Goal: Transaction & Acquisition: Purchase product/service

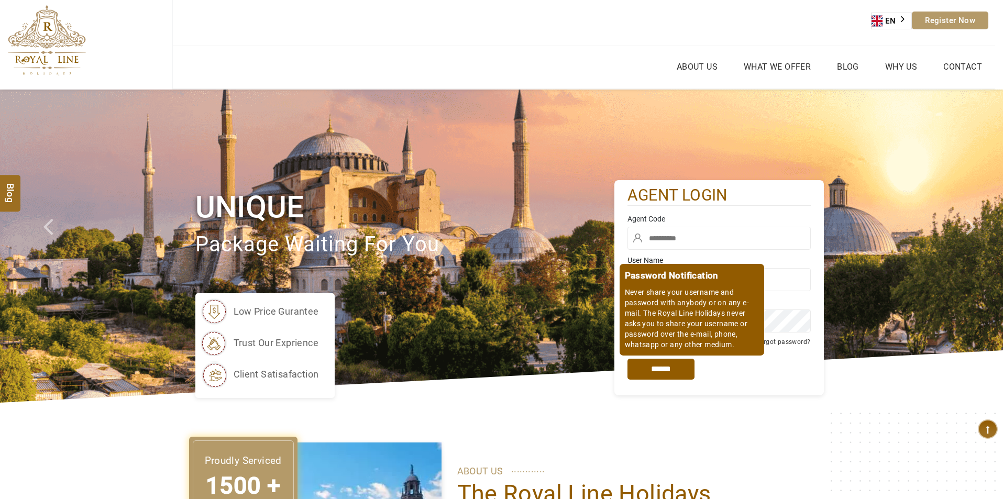
type input "****"
type input "******"
click at [666, 368] on input "*****" at bounding box center [660, 369] width 67 height 21
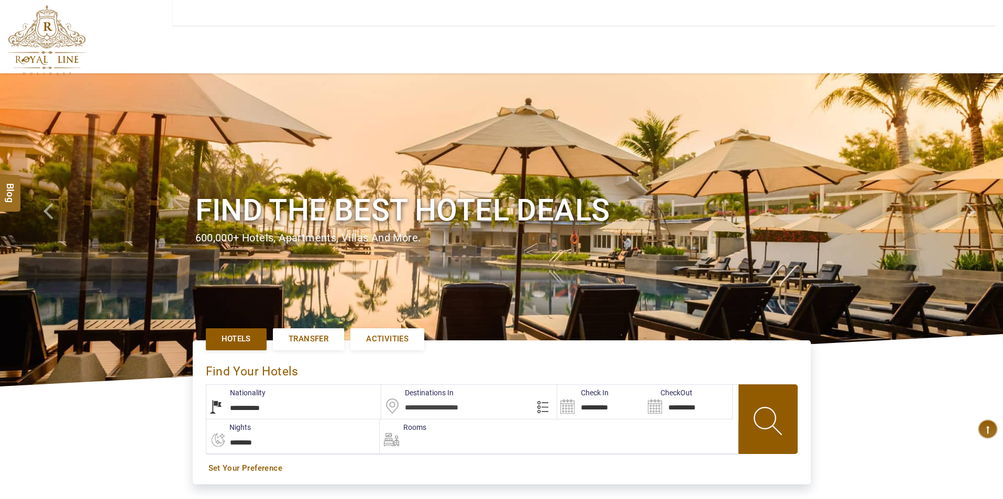
type input "**********"
select select "******"
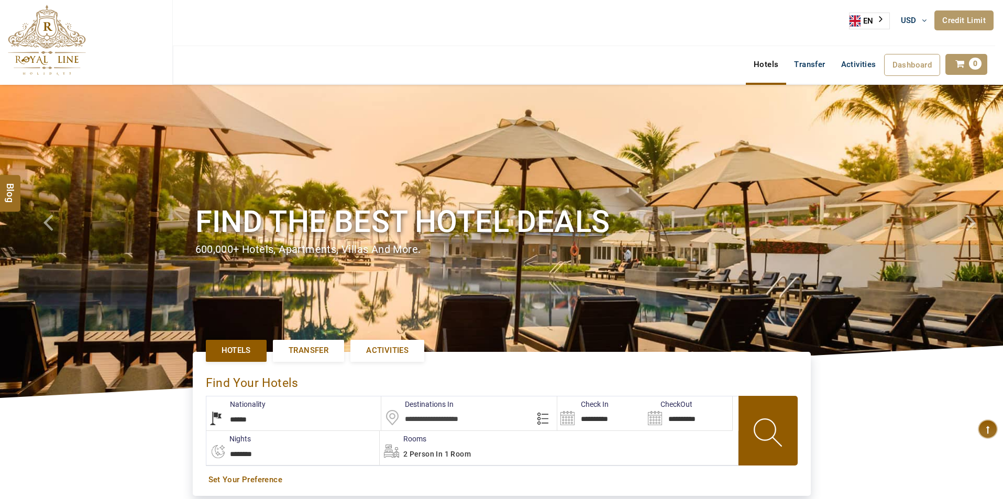
type input "**********"
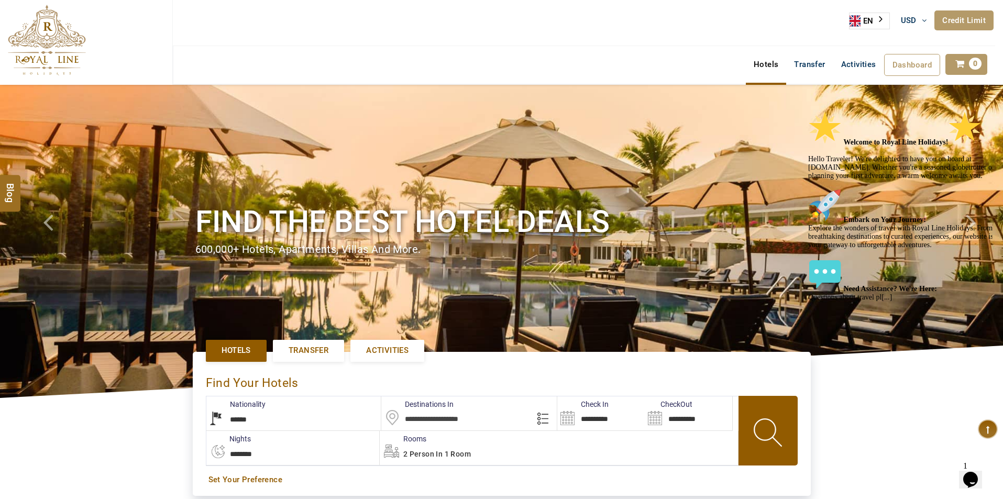
click at [808, 111] on icon "Chat attention grabber" at bounding box center [808, 111] width 0 height 0
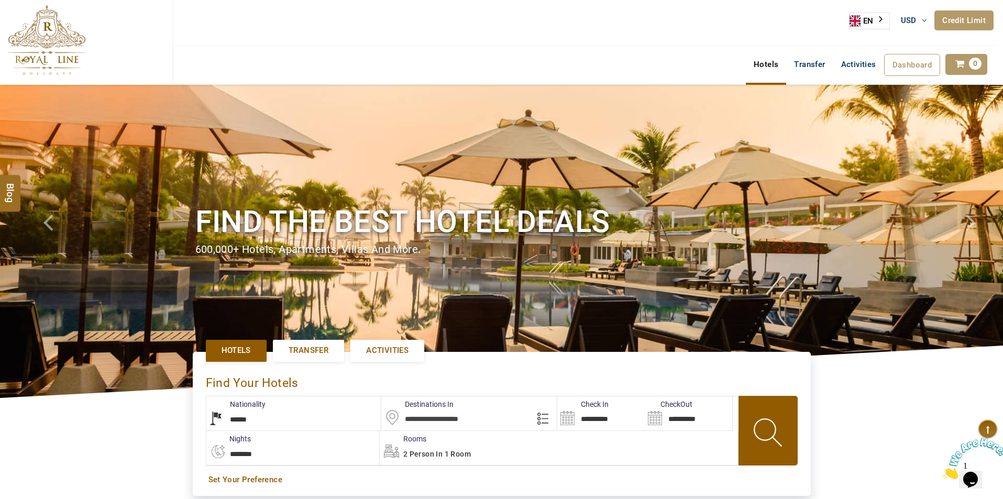
scroll to position [105, 0]
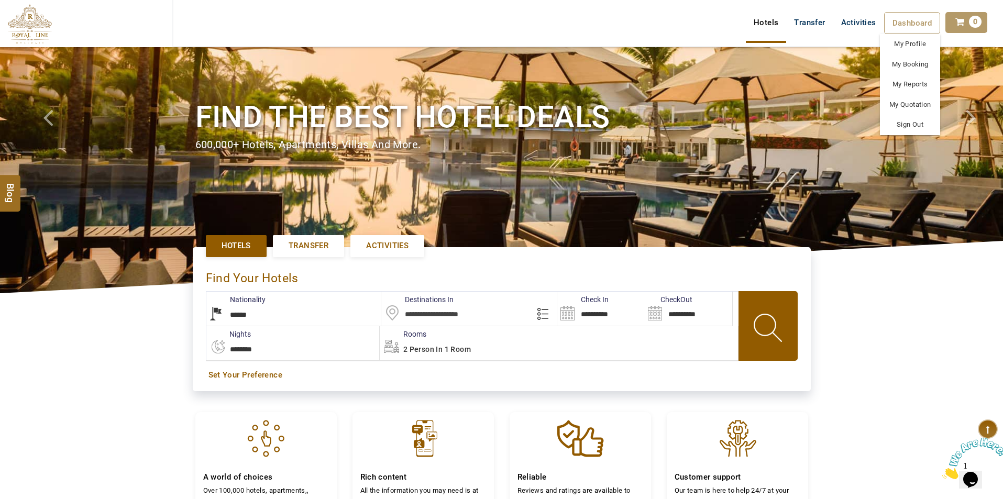
click at [913, 21] on span "Dashboard" at bounding box center [912, 22] width 40 height 9
click at [914, 64] on link "My Booking" at bounding box center [910, 64] width 60 height 20
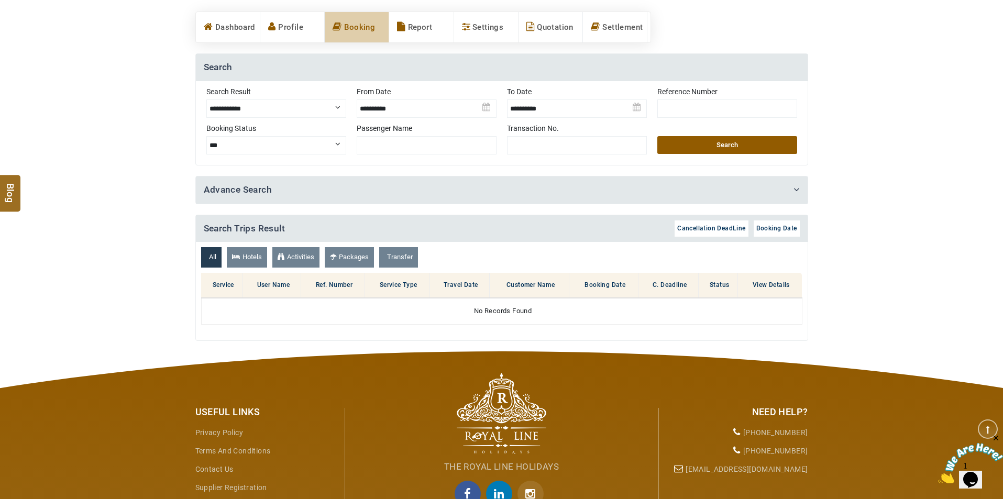
scroll to position [52, 0]
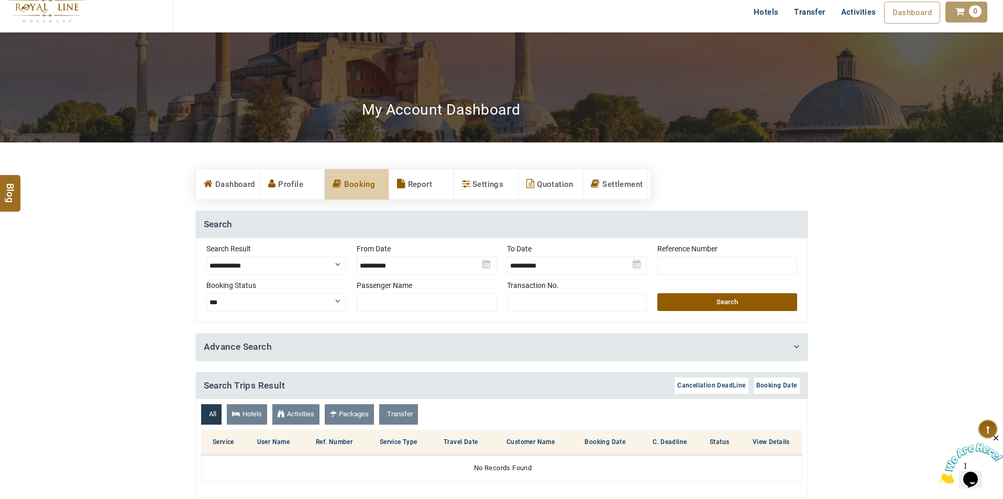
drag, startPoint x: 244, startPoint y: 185, endPoint x: 308, endPoint y: 268, distance: 104.1
click at [244, 185] on link "Dashboard" at bounding box center [228, 184] width 64 height 30
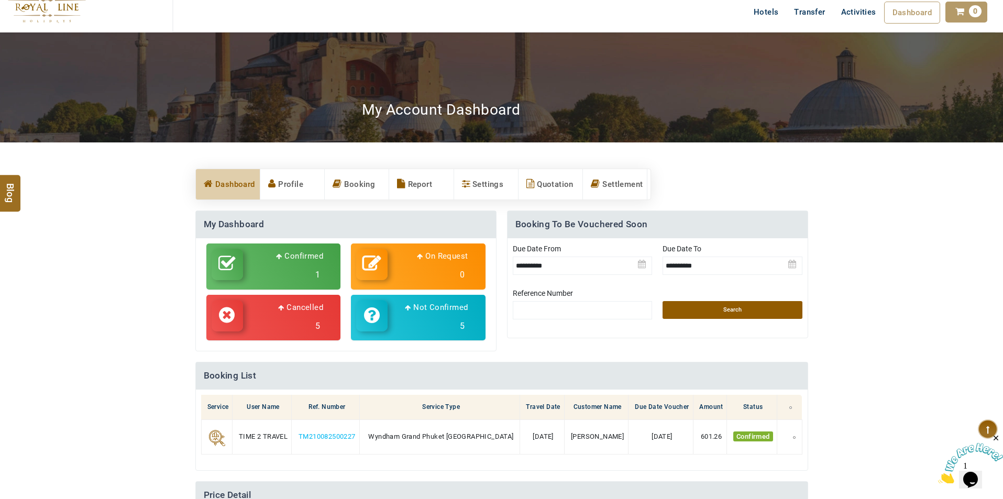
click at [298, 261] on p "Confirmed" at bounding box center [299, 256] width 47 height 13
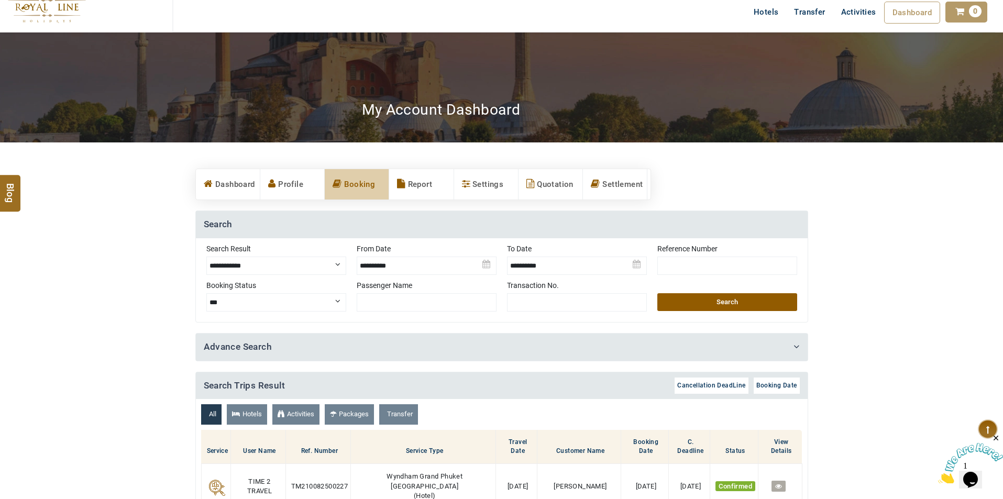
select select "*********"
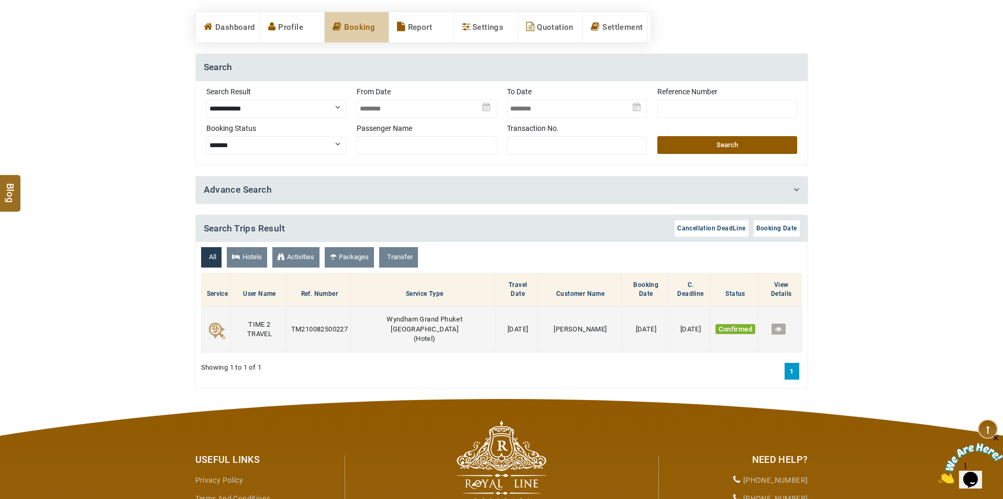
scroll to position [262, 0]
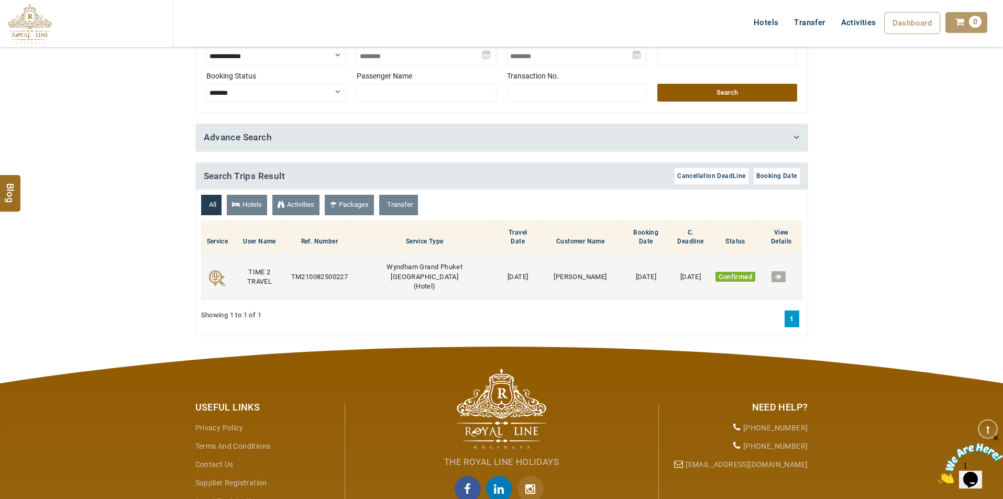
click at [215, 268] on span at bounding box center [216, 277] width 18 height 18
click at [304, 273] on span "TM210082500227" at bounding box center [319, 277] width 57 height 8
click at [411, 263] on span "Wyndham Grand Phuket Kalim Bay" at bounding box center [424, 272] width 76 height 18
click at [507, 273] on span "09/10/2025" at bounding box center [517, 277] width 20 height 8
click at [581, 264] on td "MRS.RANA DARAWSHA" at bounding box center [579, 277] width 84 height 46
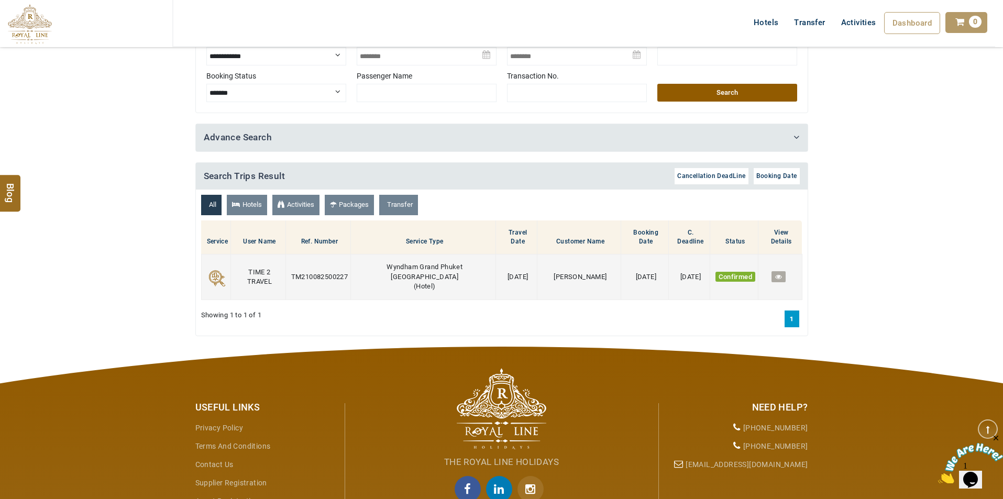
click at [636, 273] on span "27/08/2025" at bounding box center [646, 277] width 20 height 8
click at [684, 273] on span "01/10/2025" at bounding box center [690, 277] width 20 height 8
click at [727, 272] on span "Confirmed" at bounding box center [735, 277] width 40 height 10
click at [775, 273] on icon at bounding box center [778, 276] width 7 height 7
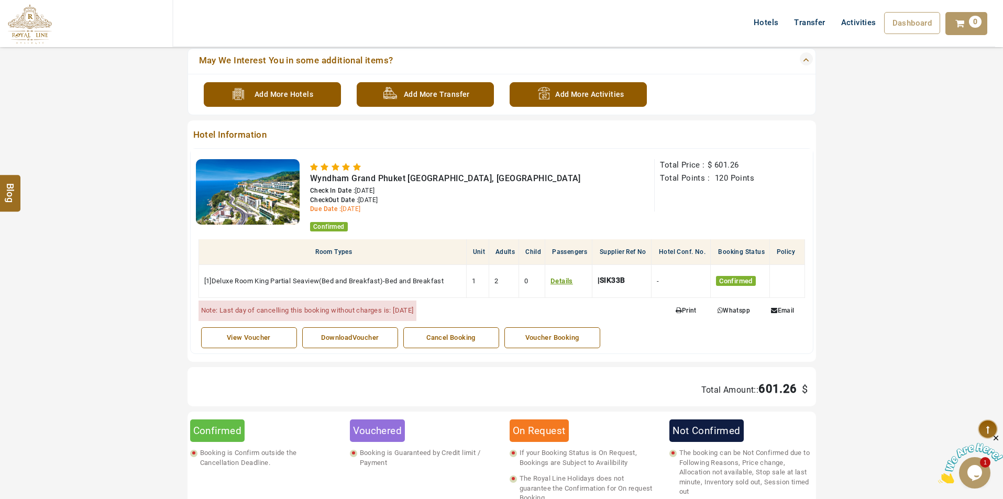
scroll to position [314, 0]
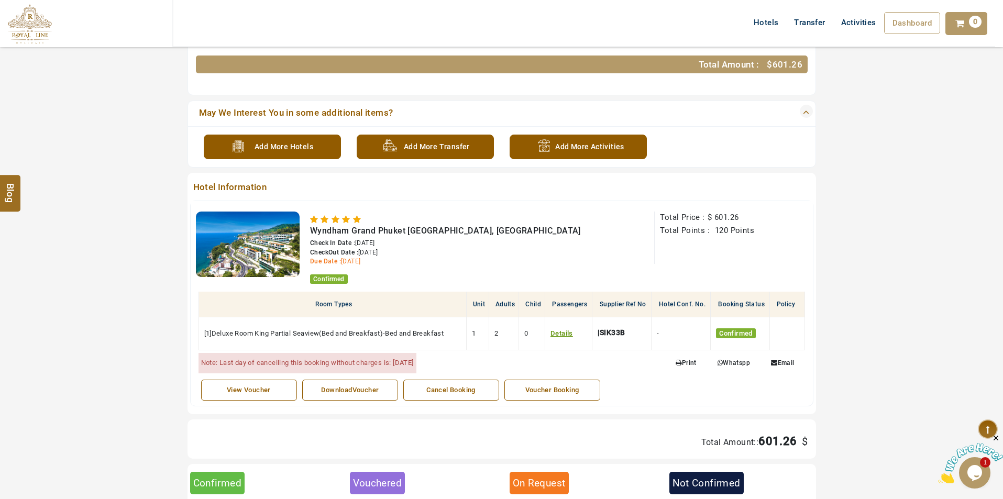
click at [561, 396] on link "Voucher Booking" at bounding box center [552, 390] width 96 height 21
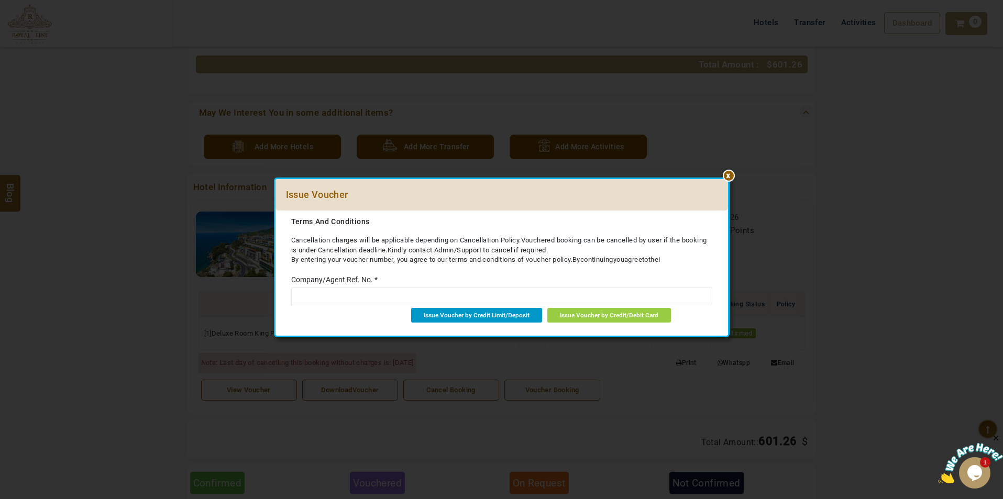
click at [464, 315] on span "Issue Voucher by Credit Limit/Deposit" at bounding box center [477, 314] width 106 height 7
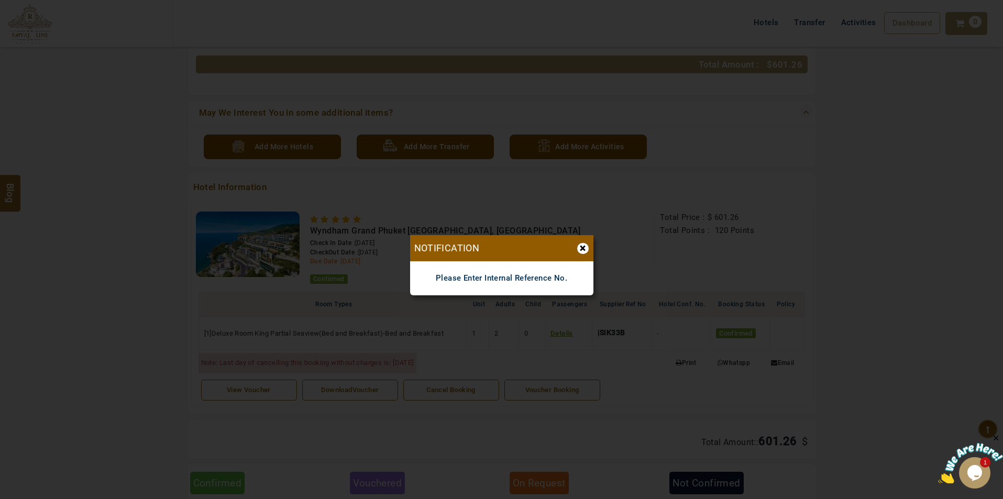
click at [582, 246] on div "×" at bounding box center [583, 248] width 12 height 11
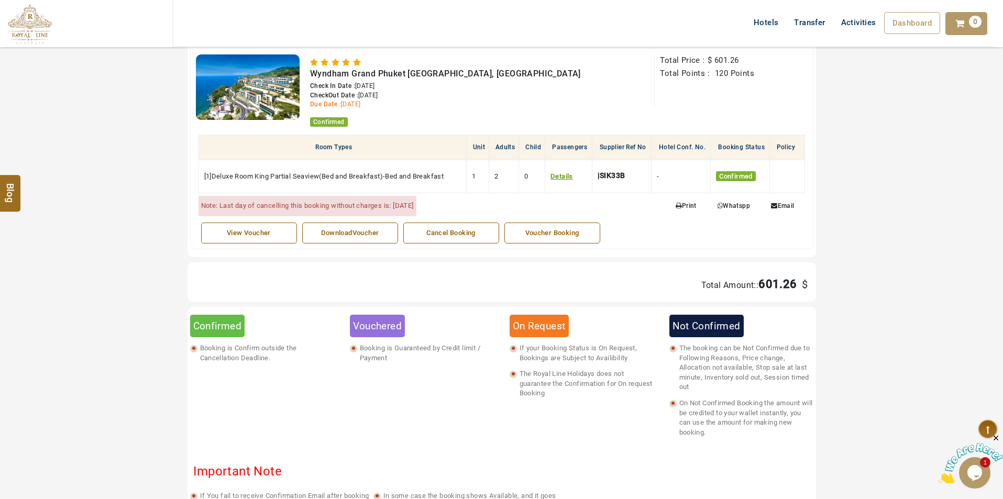
scroll to position [366, 0]
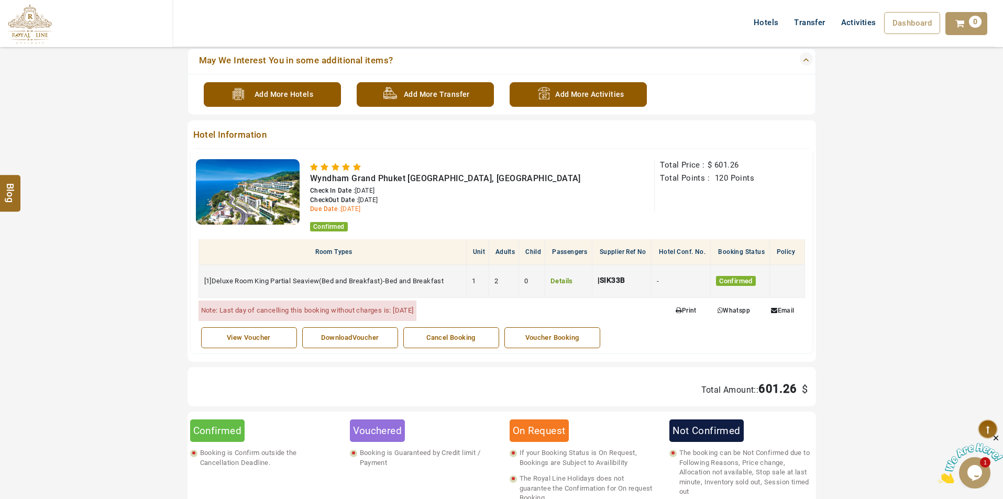
click at [570, 279] on link "Details" at bounding box center [561, 281] width 23 height 8
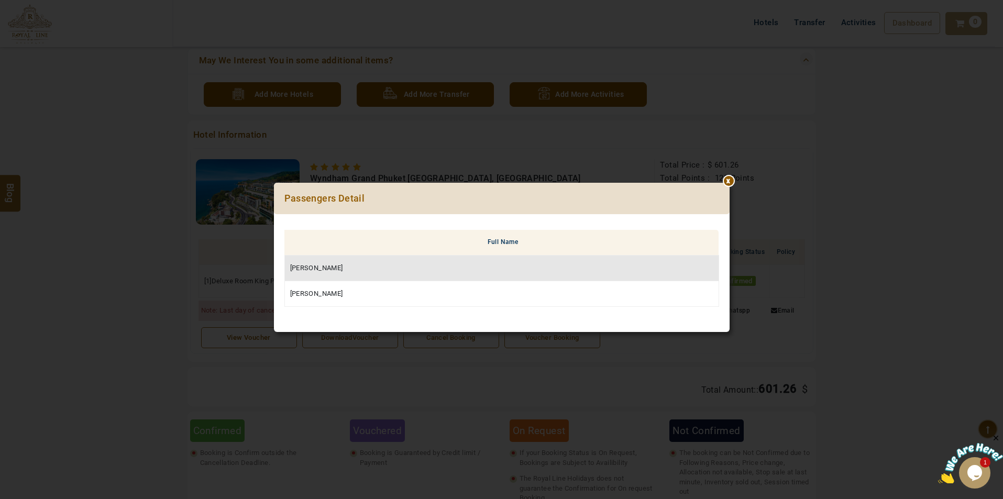
click at [729, 183] on div at bounding box center [729, 183] width 0 height 0
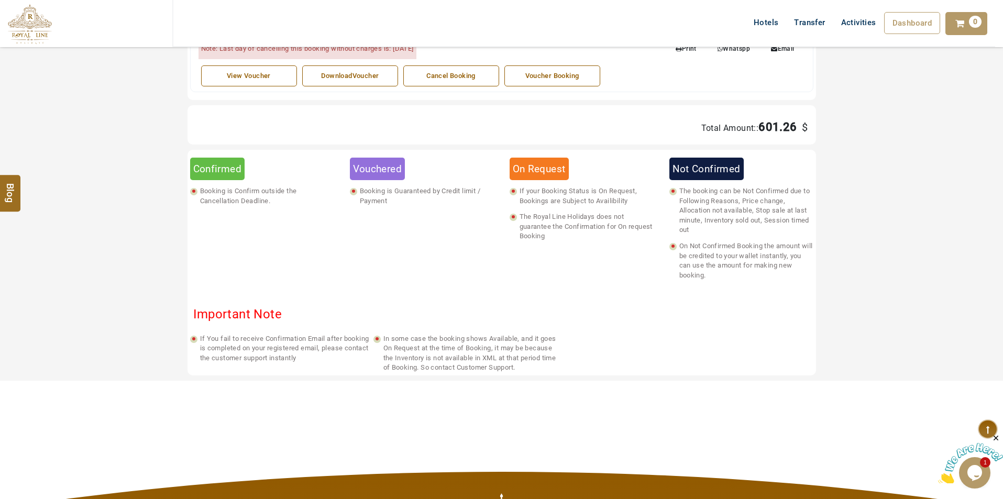
scroll to position [471, 0]
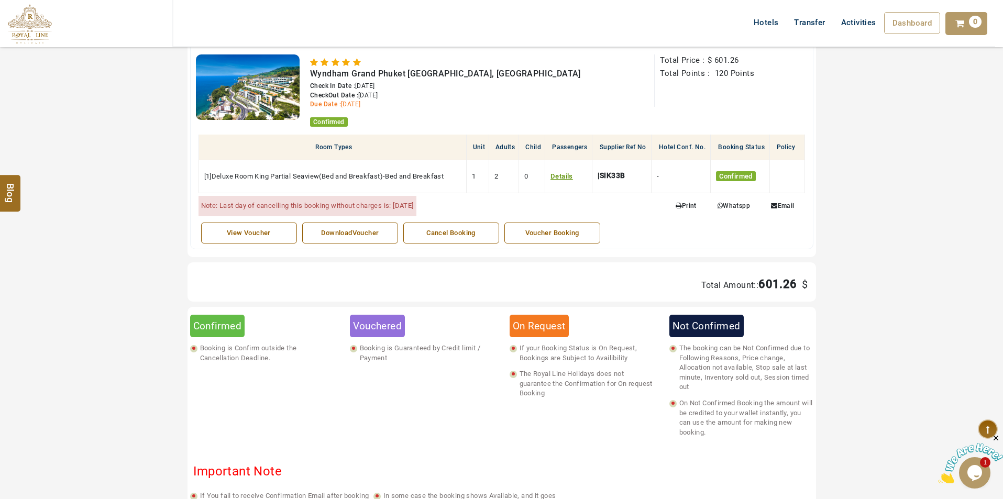
click at [545, 237] on div "Voucher Booking" at bounding box center [552, 233] width 84 height 10
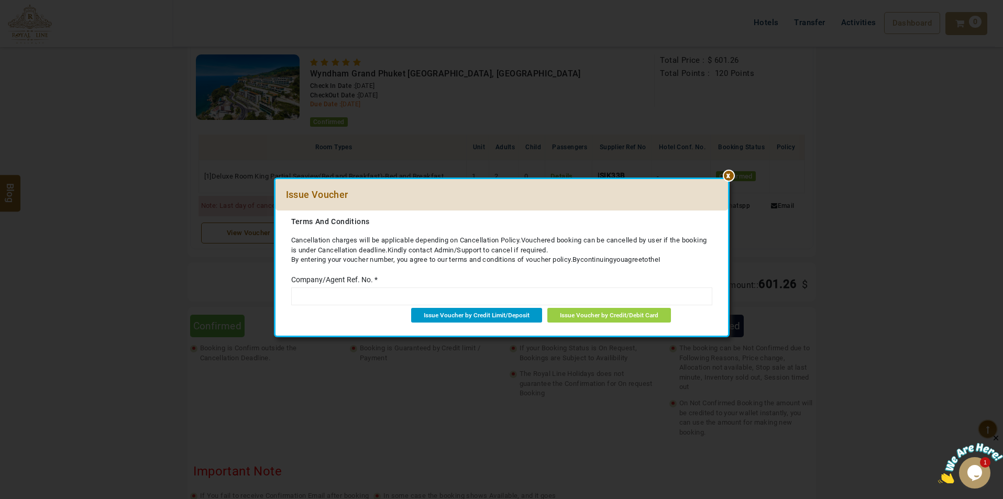
click at [491, 318] on span "Issue Voucher by Credit Limit/Deposit" at bounding box center [477, 314] width 106 height 7
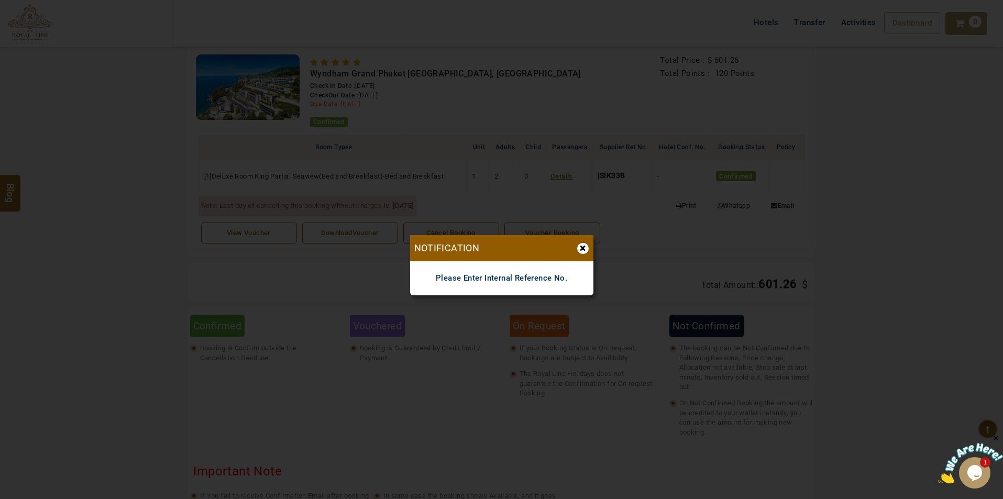
click at [585, 251] on div "×" at bounding box center [583, 248] width 12 height 11
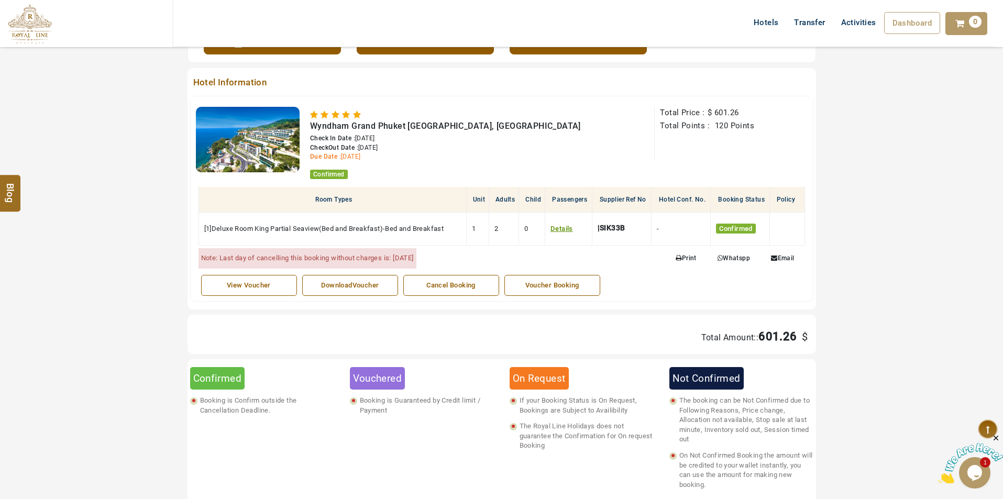
scroll to position [262, 0]
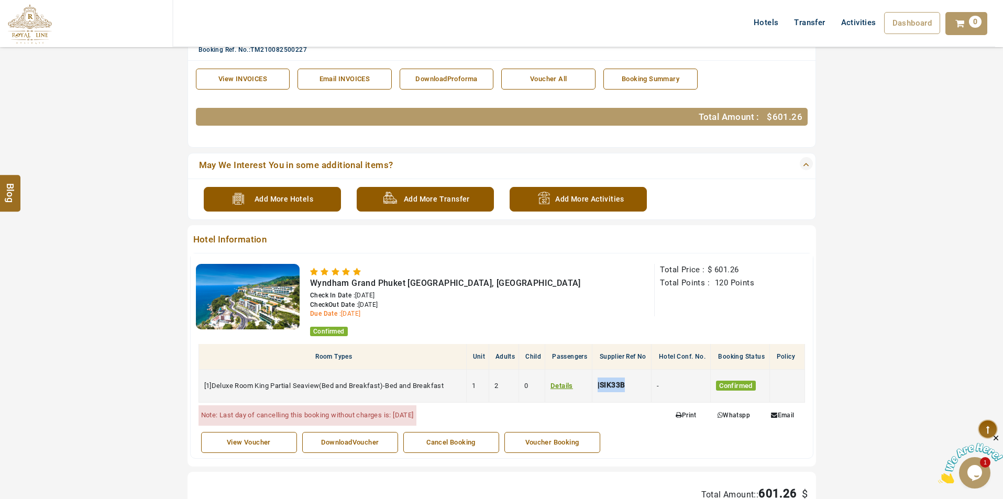
drag, startPoint x: 629, startPoint y: 384, endPoint x: 596, endPoint y: 384, distance: 32.5
click at [596, 384] on td "|SIK33B" at bounding box center [621, 385] width 59 height 33
copy div "|SIK33B"
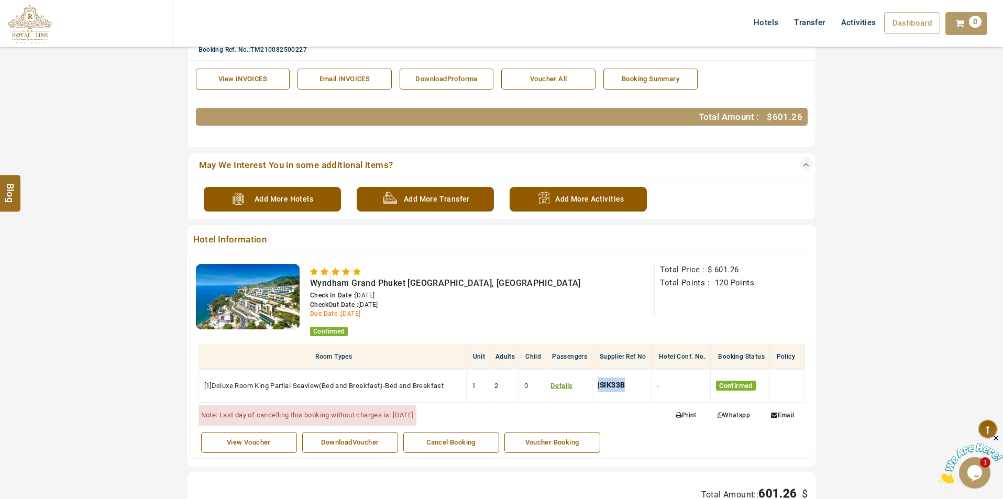
scroll to position [366, 0]
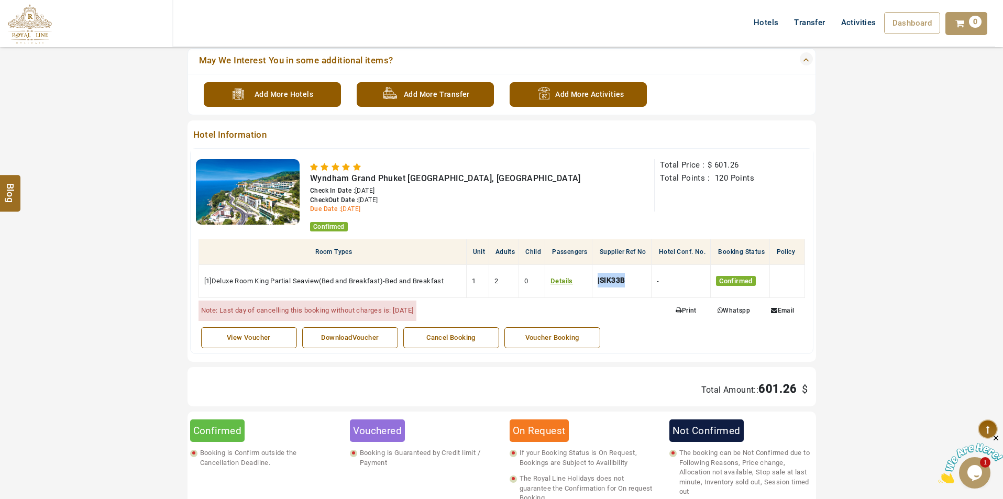
click at [536, 337] on div "Voucher Booking" at bounding box center [552, 338] width 84 height 10
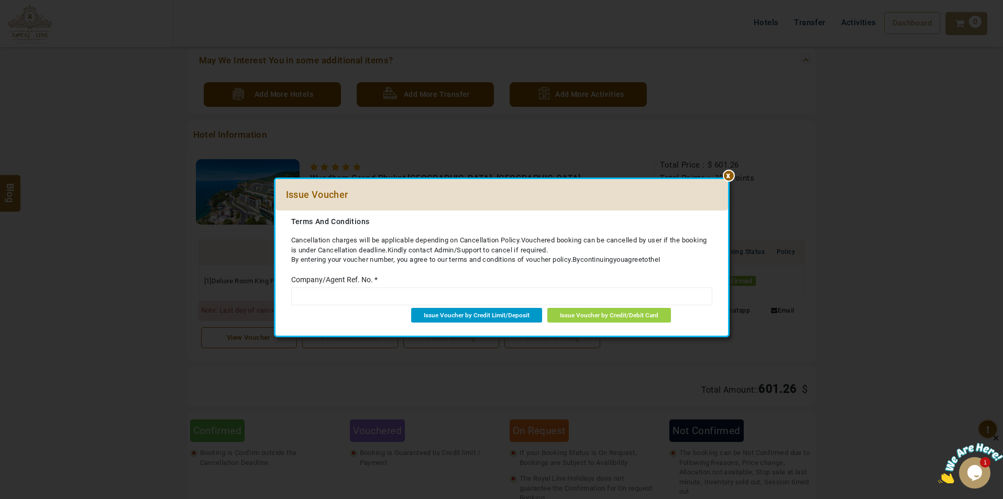
click at [507, 313] on span "Issue Voucher by Credit Limit/Deposit" at bounding box center [477, 314] width 106 height 7
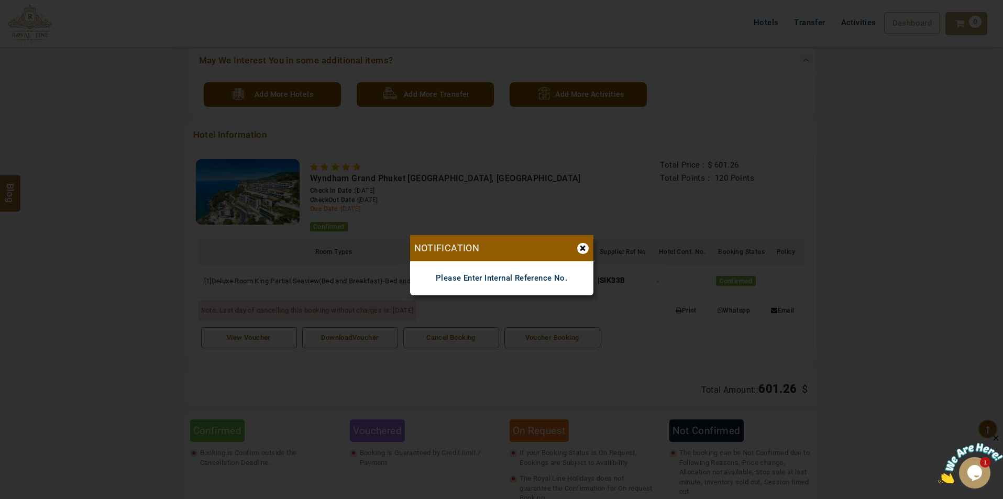
click at [577, 248] on div "×" at bounding box center [583, 248] width 12 height 11
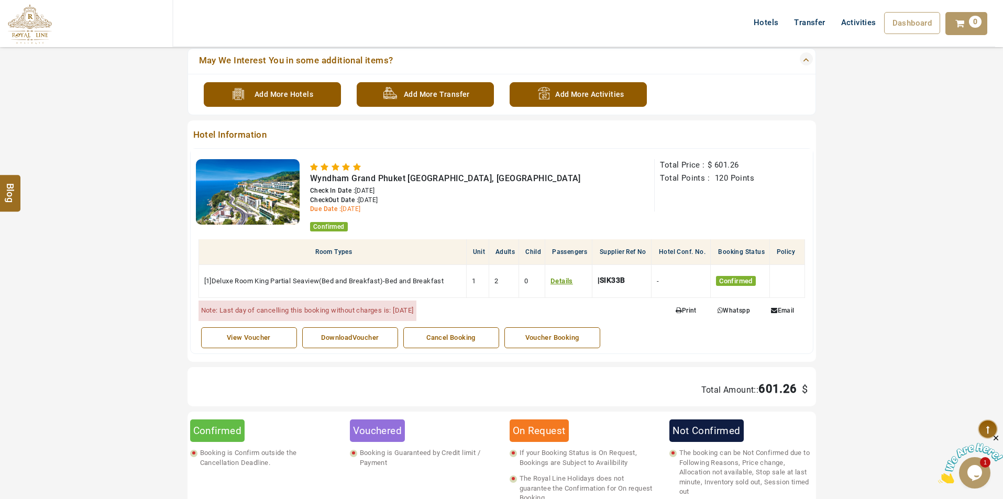
click at [524, 339] on div "Voucher Booking" at bounding box center [552, 338] width 84 height 10
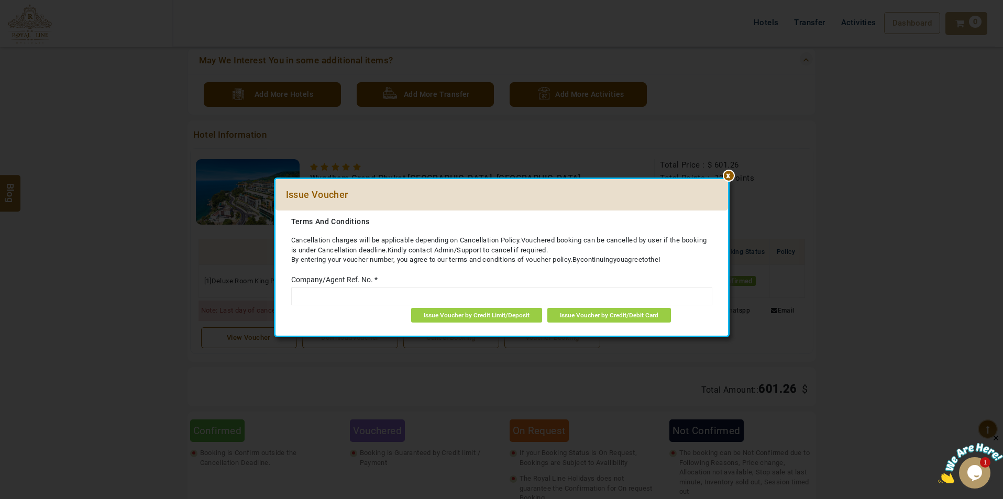
click at [356, 292] on input "text" at bounding box center [501, 296] width 421 height 18
paste input "*******"
type input "*******"
click at [480, 320] on link "Issue Voucher by Credit Limit/Deposit" at bounding box center [476, 315] width 131 height 15
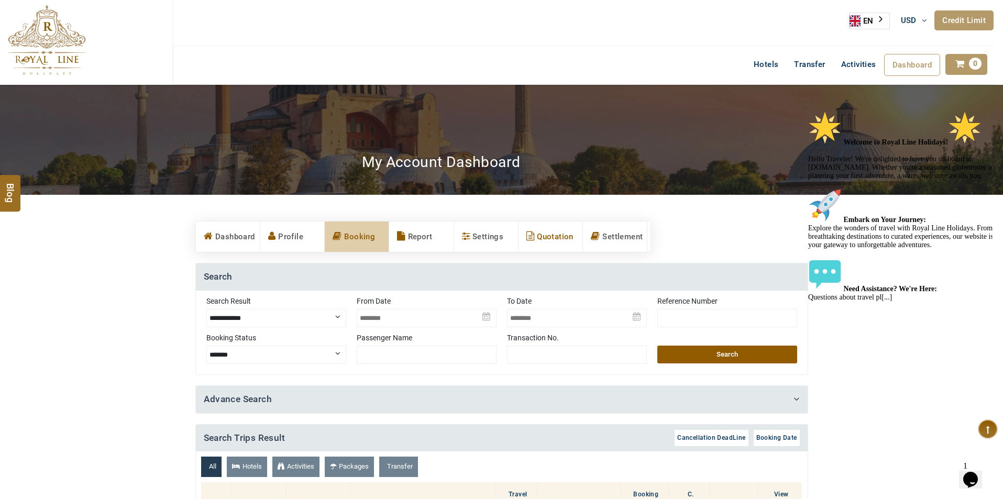
click at [537, 240] on link "Quotation" at bounding box center [550, 236] width 64 height 30
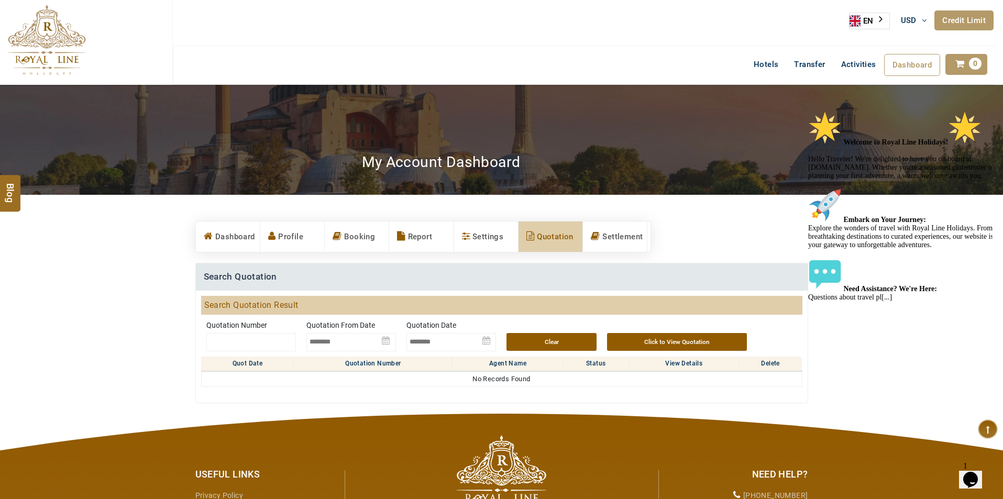
scroll to position [105, 0]
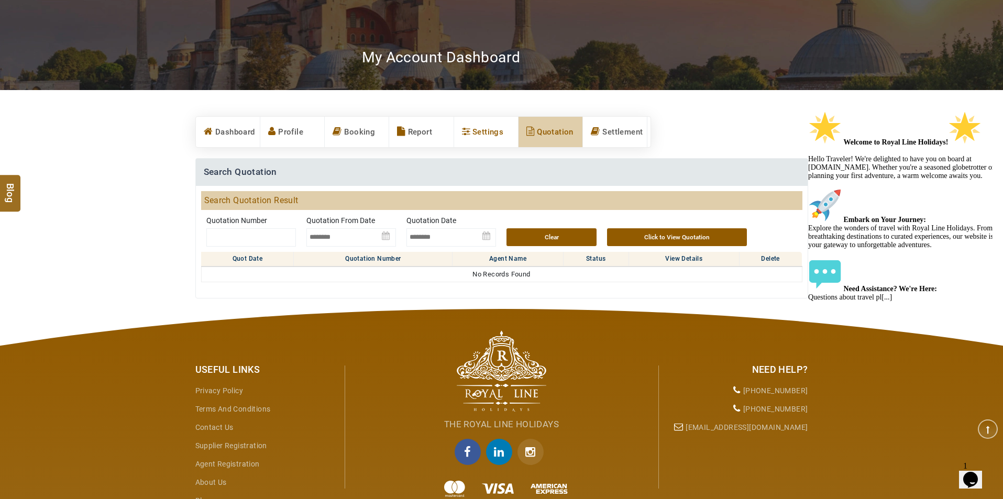
click at [481, 127] on link "Settings" at bounding box center [486, 132] width 64 height 30
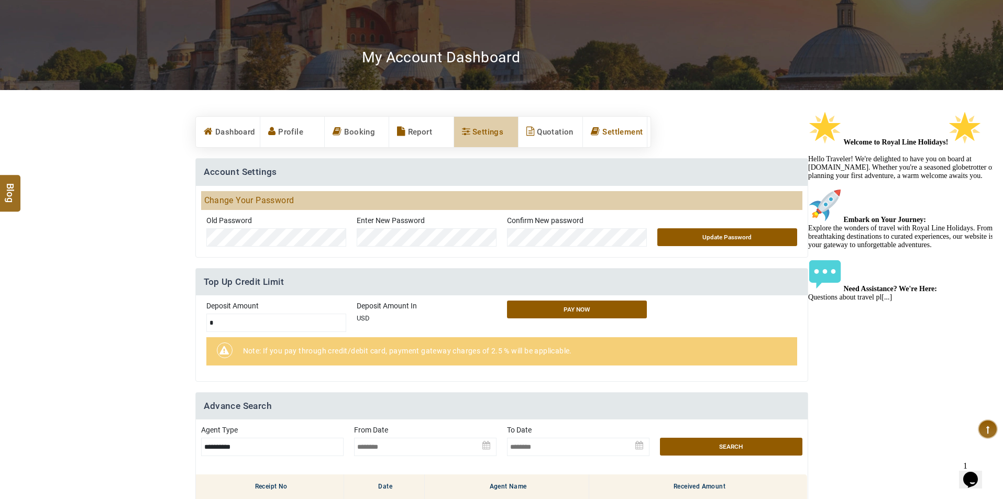
click at [617, 129] on link "Settlement" at bounding box center [615, 132] width 64 height 30
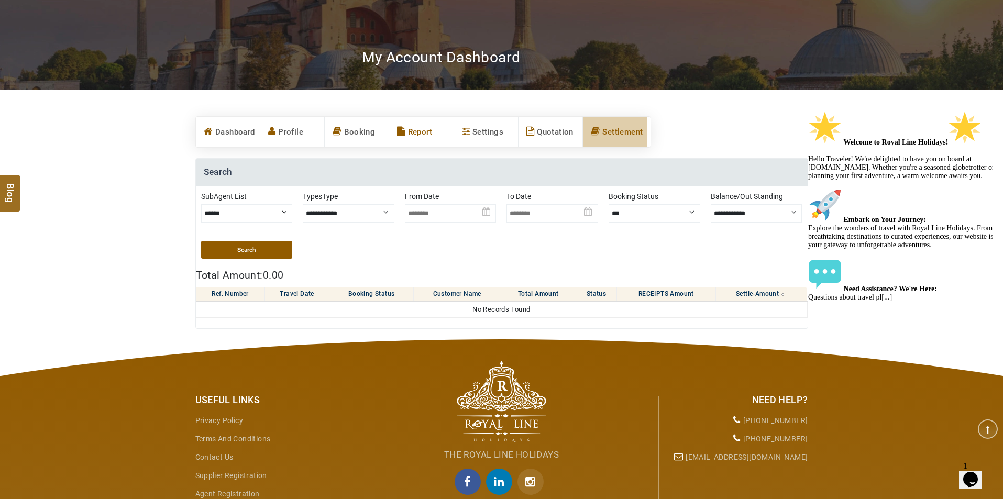
click at [410, 136] on link "Report" at bounding box center [421, 132] width 64 height 30
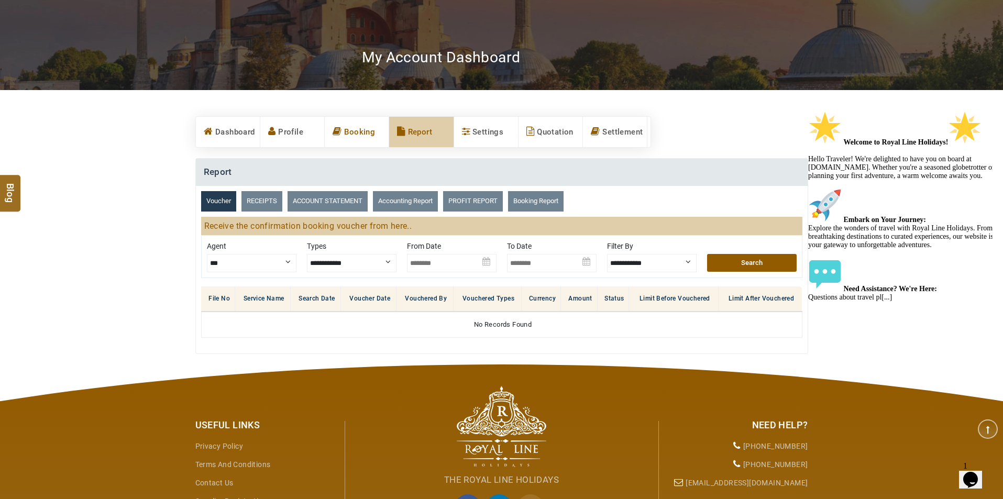
click at [357, 131] on link "Booking" at bounding box center [357, 132] width 64 height 30
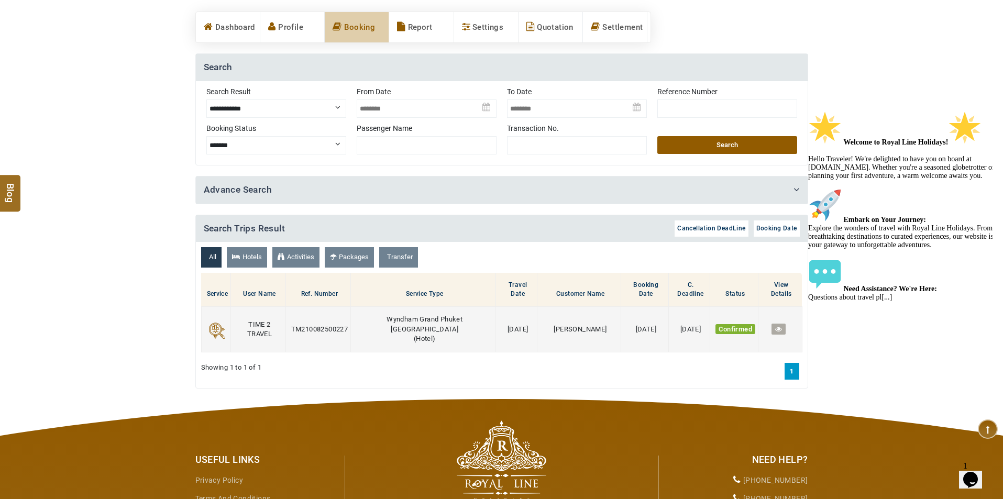
scroll to position [314, 0]
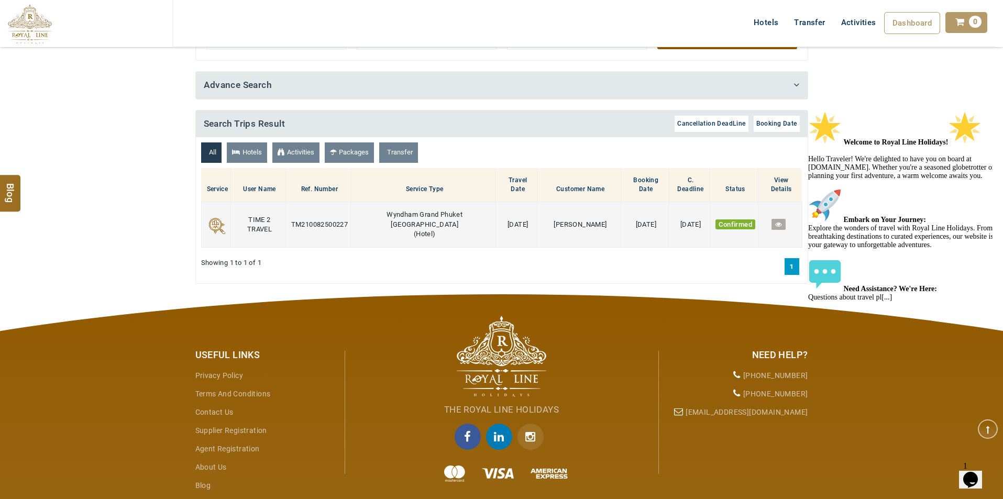
click at [779, 221] on icon at bounding box center [778, 224] width 7 height 7
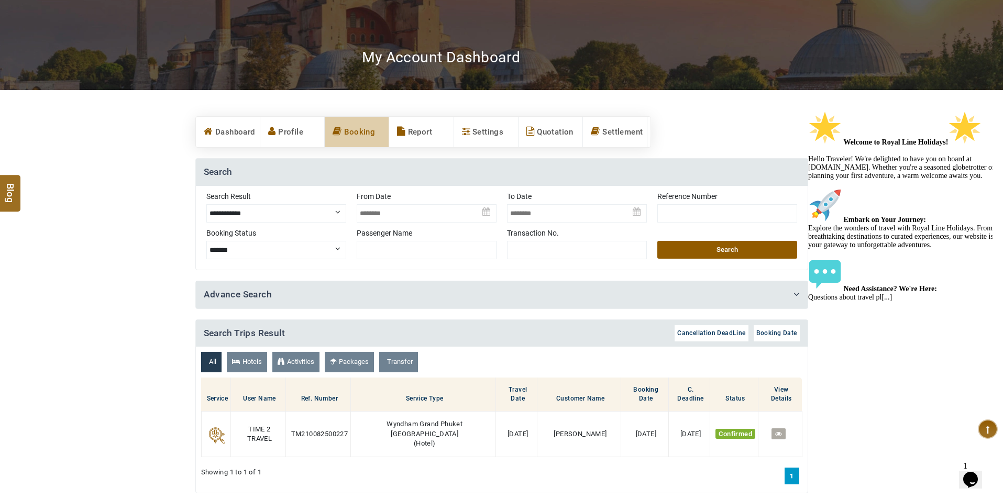
scroll to position [0, 0]
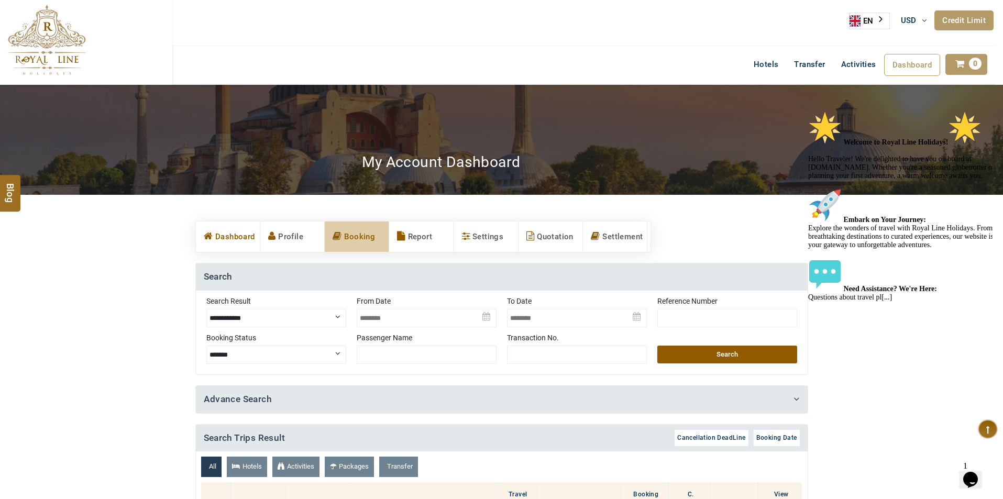
click at [231, 240] on link "Dashboard" at bounding box center [228, 236] width 64 height 30
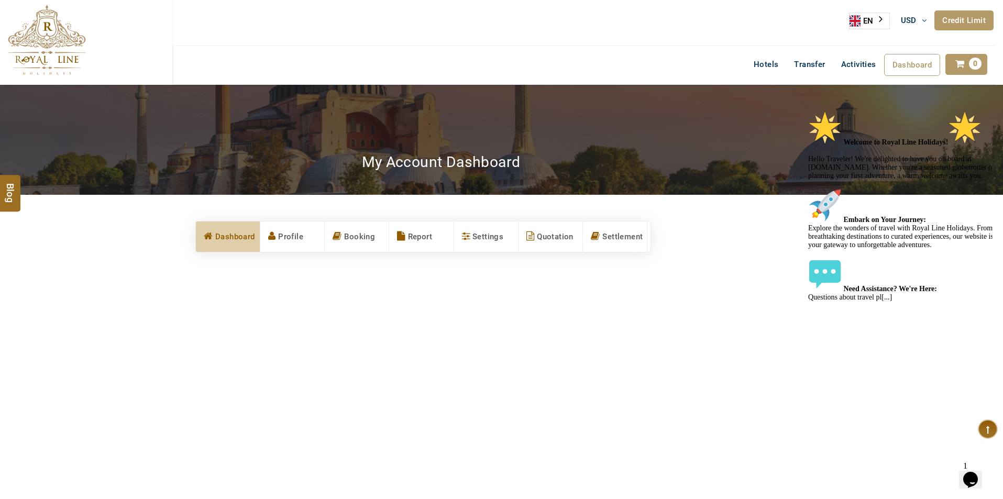
scroll to position [105, 0]
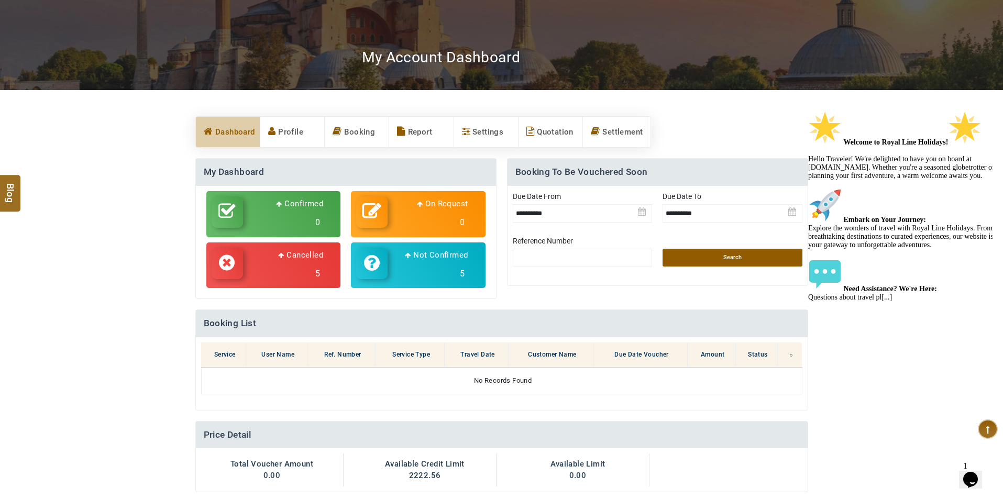
click at [411, 264] on div "Not Confirmed 5" at bounding box center [428, 266] width 83 height 36
click at [0, 0] on div "Passenger Name" at bounding box center [0, 0] width 0 height 0
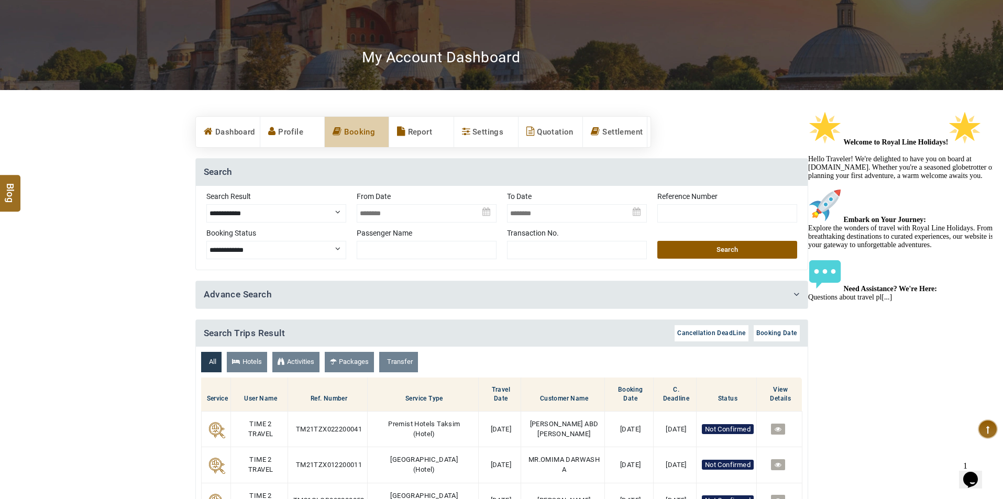
click at [373, 262] on div "Passenger Name" at bounding box center [427, 246] width 140 height 37
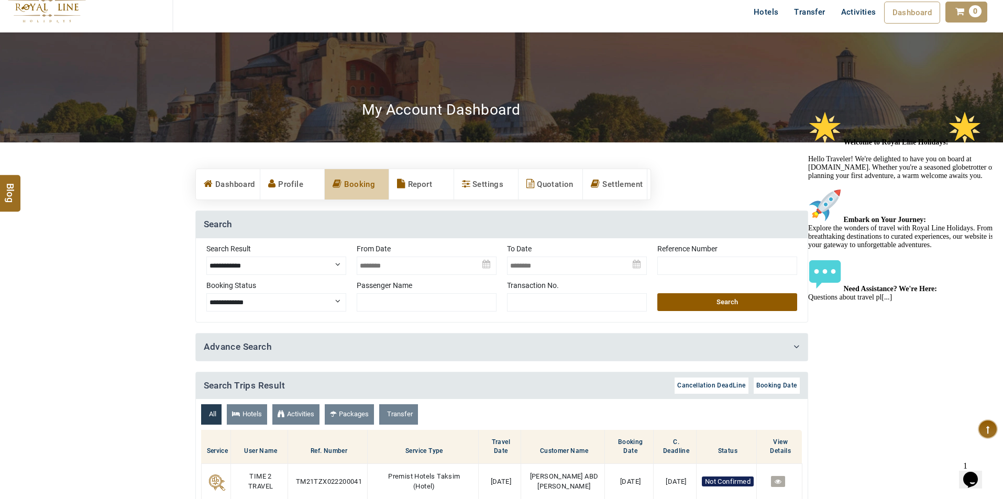
scroll to position [0, 0]
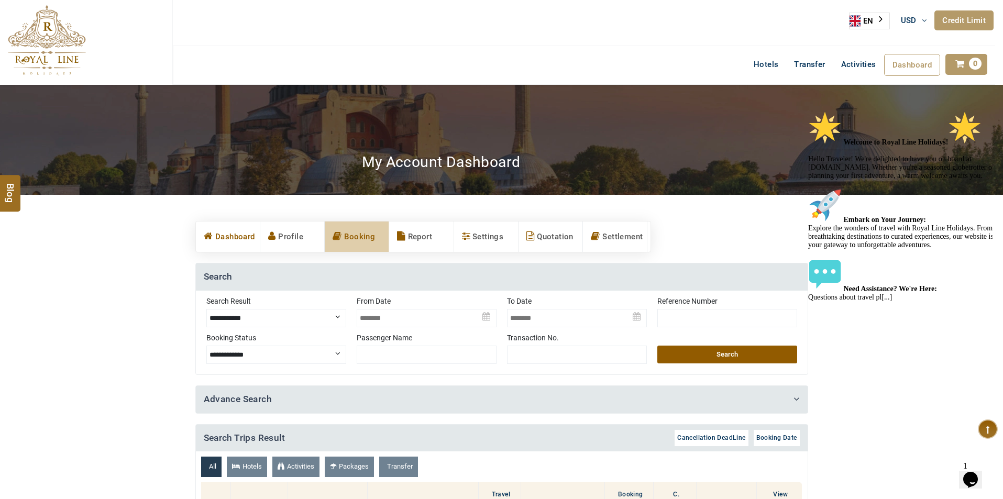
click at [235, 240] on link "Dashboard" at bounding box center [228, 236] width 64 height 30
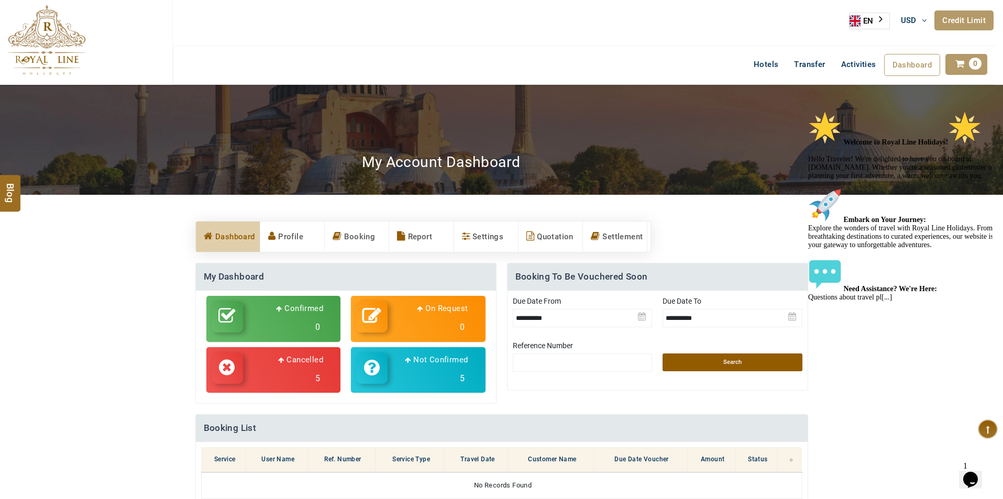
scroll to position [105, 0]
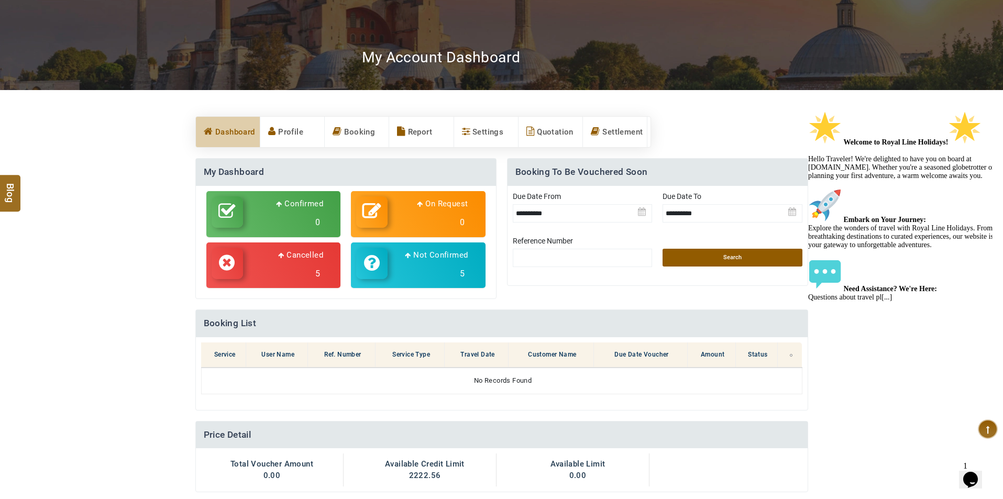
click at [306, 265] on h3 "5" at bounding box center [285, 273] width 75 height 19
select select "*********"
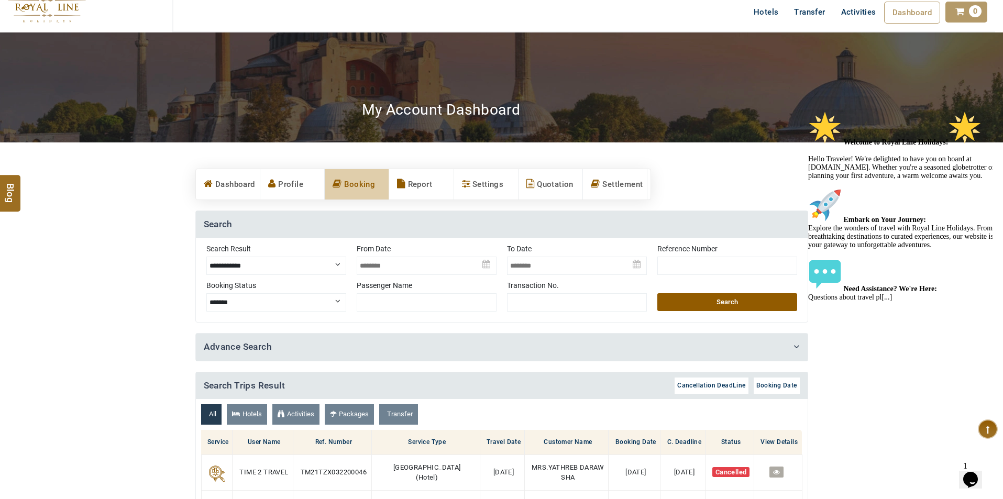
scroll to position [0, 0]
